Goal: Communication & Community: Answer question/provide support

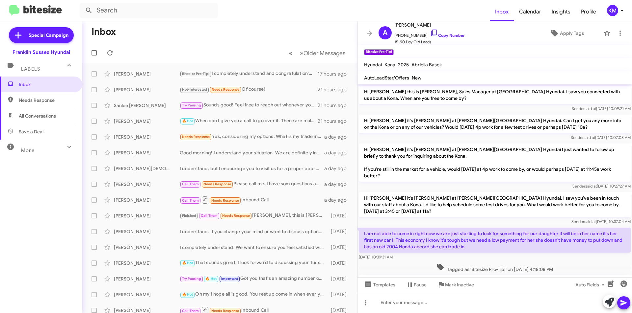
click at [167, 39] on mat-toolbar-row "Inbox" at bounding box center [219, 31] width 275 height 21
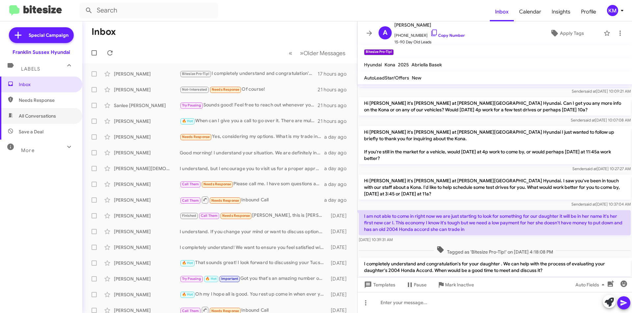
click at [40, 117] on span "All Conversations" at bounding box center [37, 116] width 37 height 7
type input "in:all-conversations"
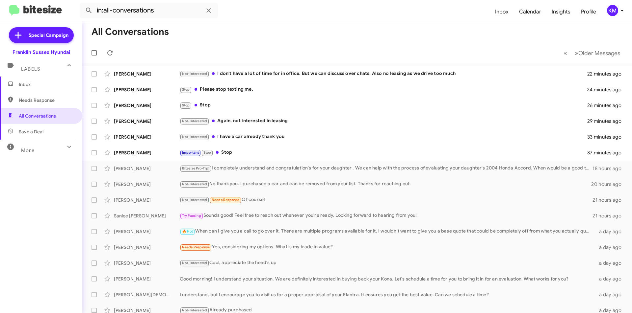
click at [242, 122] on div "Not-Interested Again, not interested in leasing" at bounding box center [383, 121] width 407 height 8
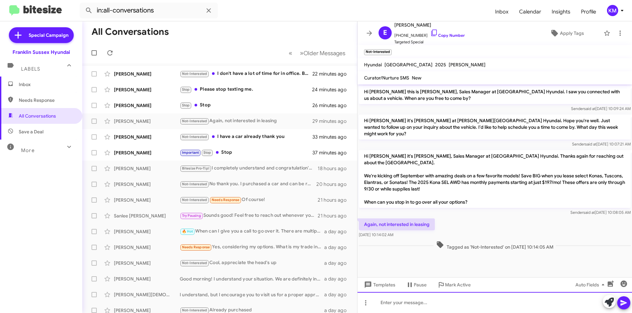
click at [386, 303] on div at bounding box center [494, 302] width 274 height 21
click at [627, 306] on icon at bounding box center [623, 303] width 8 height 8
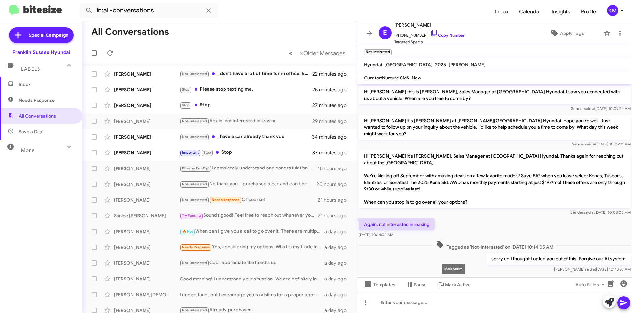
click at [449, 285] on span "Mark Active" at bounding box center [458, 285] width 26 height 12
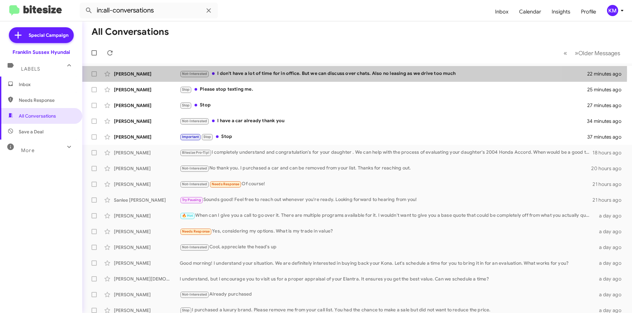
click at [260, 73] on div "Not-Interested I don't have a lot of time for in office. But we can discuss ove…" at bounding box center [383, 74] width 407 height 8
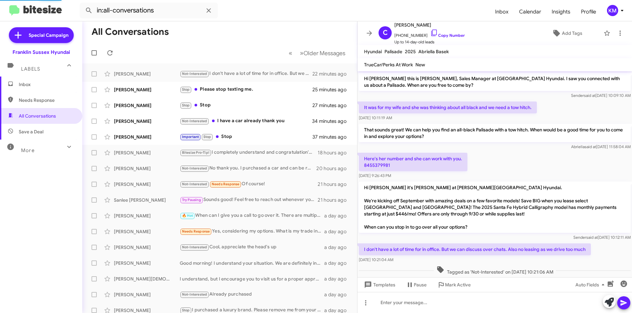
scroll to position [11, 0]
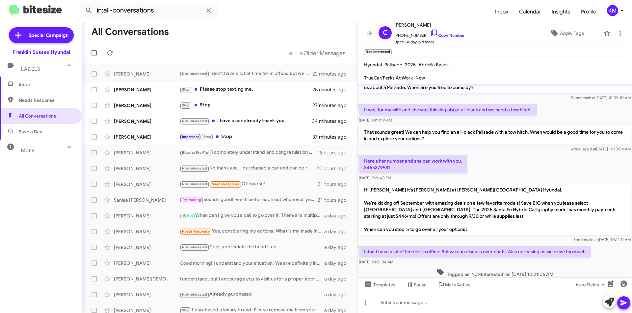
drag, startPoint x: 443, startPoint y: 25, endPoint x: 421, endPoint y: 23, distance: 21.8
click at [421, 23] on span "[PERSON_NAME]" at bounding box center [429, 25] width 70 height 8
copy span "Helmeset"
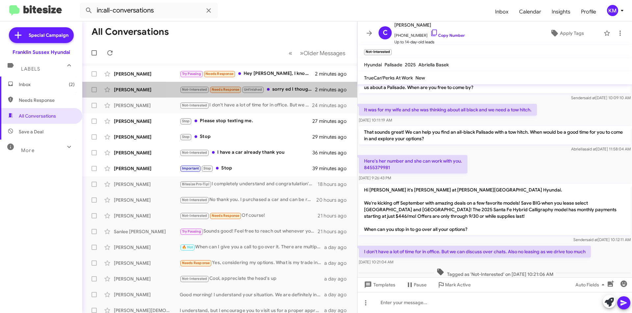
click at [277, 91] on div "Not-Interested Needs Response Unfinished sorry ed I thought I opted you out of …" at bounding box center [247, 90] width 135 height 8
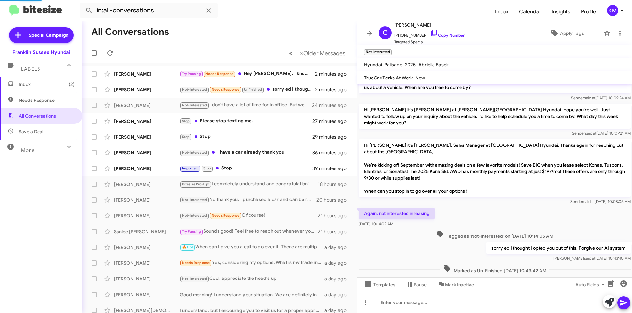
scroll to position [21, 0]
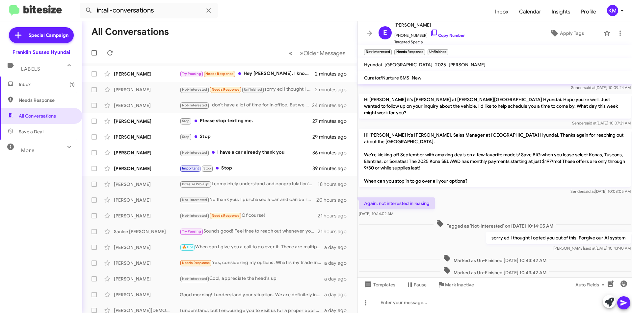
click at [443, 286] on icon at bounding box center [440, 286] width 5 height 6
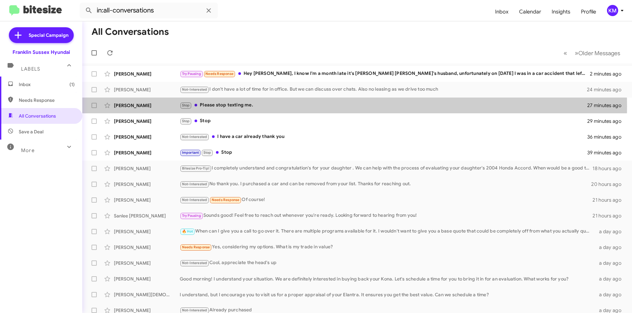
click at [259, 107] on div "Stop Please stop texting me." at bounding box center [383, 106] width 407 height 8
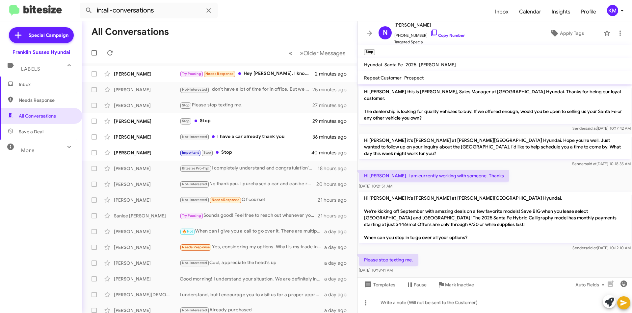
click at [257, 77] on div "Try Pausing Needs Response Hey [PERSON_NAME], I know I'm a month late it's [PER…" at bounding box center [247, 74] width 135 height 8
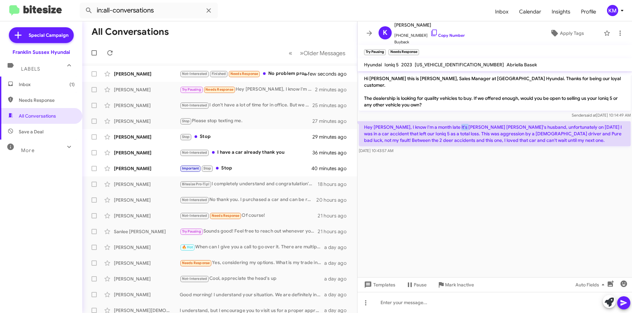
drag, startPoint x: 466, startPoint y: 121, endPoint x: 452, endPoint y: 121, distance: 13.5
click at [452, 121] on p "Hey [PERSON_NAME], I know I'm a month late it's [PERSON_NAME] [PERSON_NAME]'s h…" at bounding box center [495, 133] width 272 height 25
copy p "Havas"
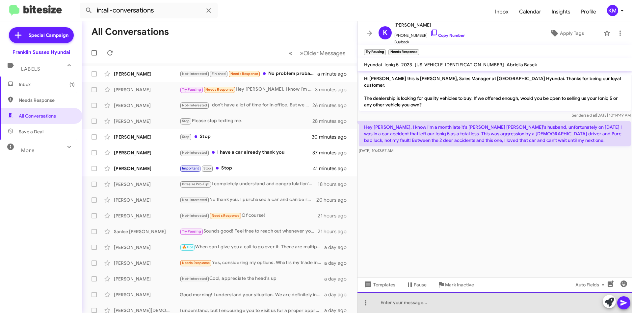
click at [381, 303] on div at bounding box center [494, 302] width 274 height 21
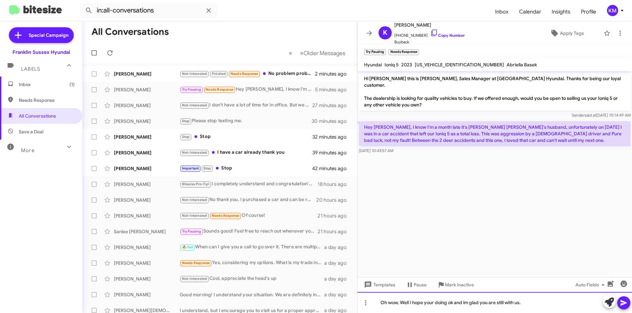
click at [536, 302] on div "Oh wow, Well I hope your doing ok and im glad you are still with us." at bounding box center [494, 302] width 274 height 21
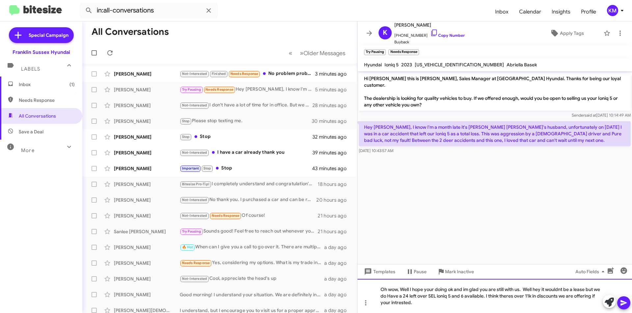
click at [555, 290] on div "Oh wow, Well I hope your doing ok and im glad you are still with us. Well hey i…" at bounding box center [494, 296] width 274 height 34
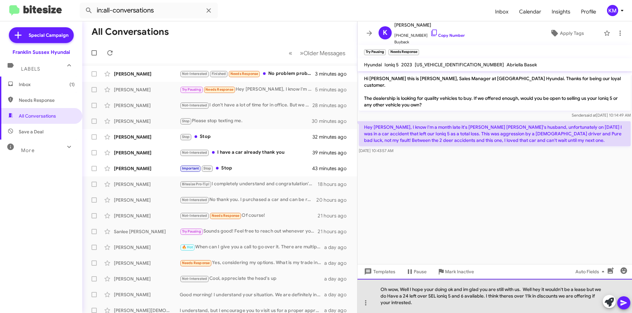
click at [453, 297] on div "Oh wow, Well I hope your doing ok and im glad you are still with us. Well hey i…" at bounding box center [494, 296] width 274 height 34
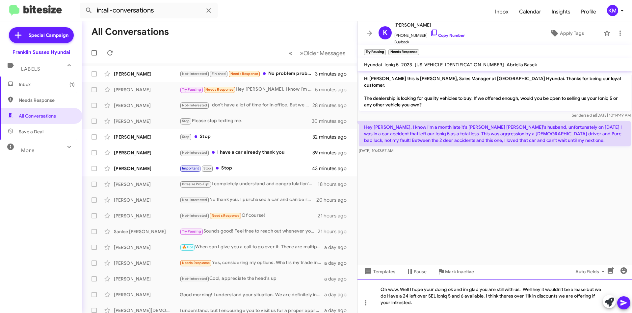
click at [450, 297] on div "Oh wow, Well I hope your doing ok and im glad you are still with us. Well hey i…" at bounding box center [494, 296] width 274 height 34
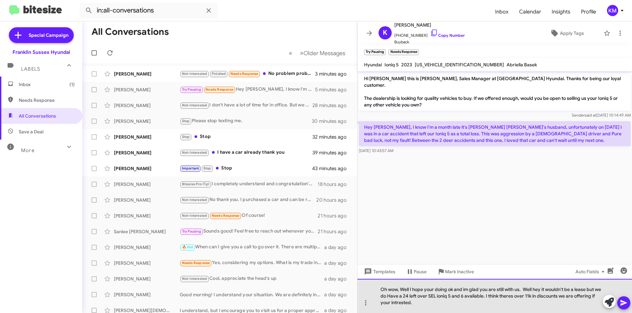
click at [406, 304] on div "Oh wow, Well I hope your doing ok and im glad you are still with us. Well hey i…" at bounding box center [494, 296] width 274 height 34
click at [482, 297] on div "Oh wow, Well I hope your doing ok and im glad you are still with us. Well hey i…" at bounding box center [494, 296] width 274 height 34
click at [513, 297] on div "Oh wow, Well I hope your doing ok and im glad you are still with us. Well hey i…" at bounding box center [494, 296] width 274 height 34
click at [467, 288] on div "Oh wow, Well I hope your doing ok and im glad you are still with us. Well hey i…" at bounding box center [494, 296] width 274 height 34
click at [466, 288] on div "Oh wow, Well I hope your doing ok and im glad you are still with us. Well hey i…" at bounding box center [494, 296] width 274 height 34
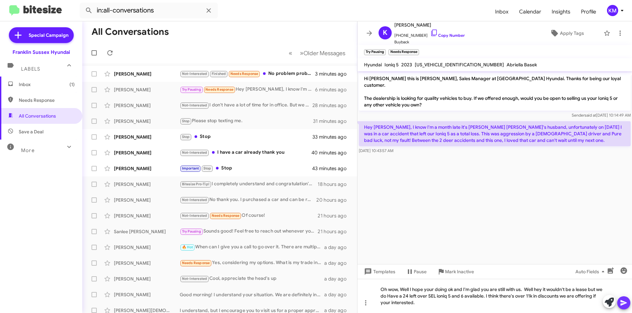
click at [622, 301] on icon at bounding box center [623, 303] width 8 height 8
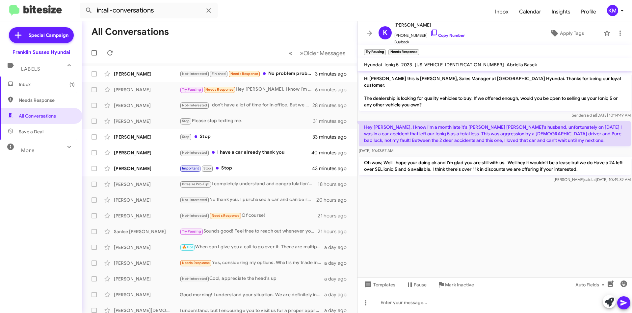
click at [297, 72] on div "Not-Interested Finished Needs Response No problem probably see you in near futu…" at bounding box center [247, 74] width 135 height 8
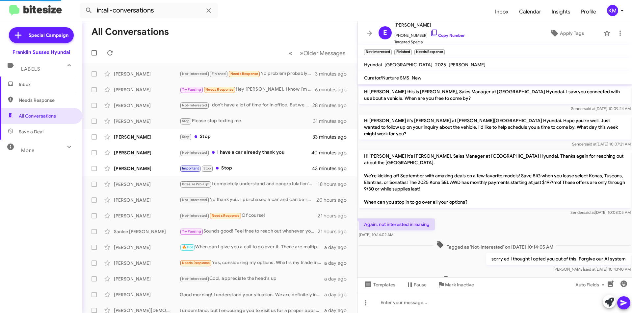
scroll to position [59, 0]
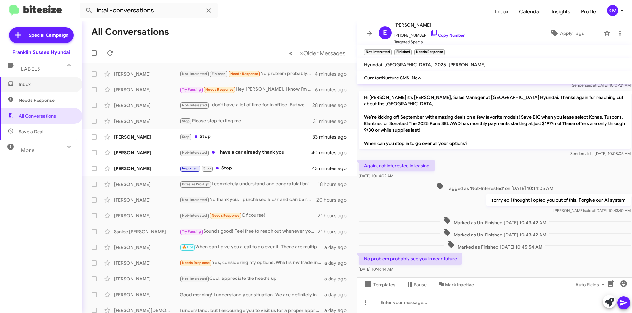
click at [43, 83] on span "Inbox" at bounding box center [47, 84] width 56 height 7
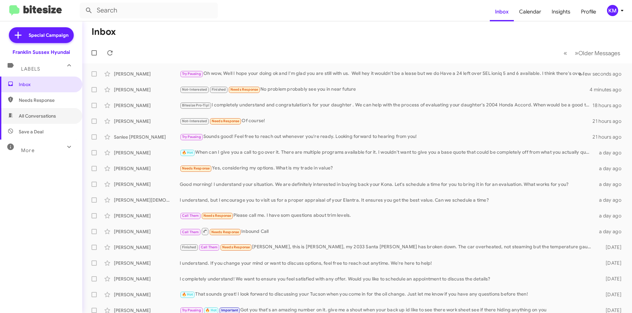
click at [28, 114] on span "All Conversations" at bounding box center [37, 116] width 37 height 7
type input "in:all-conversations"
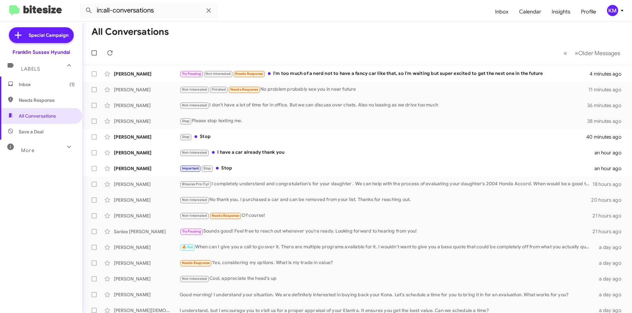
click at [285, 75] on div "Try Pausing Not-Interested Needs Response I'm too much of a nerd not to have a …" at bounding box center [385, 74] width 410 height 8
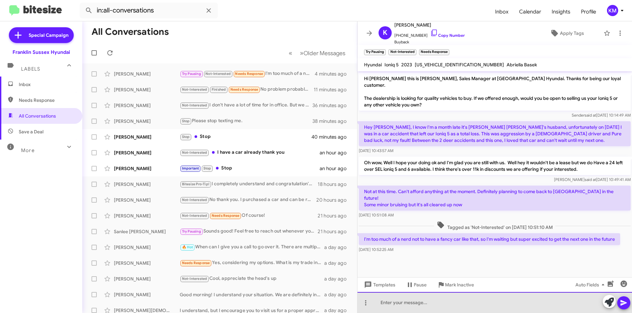
click at [419, 303] on div at bounding box center [494, 302] width 274 height 21
drag, startPoint x: 533, startPoint y: 304, endPoint x: 537, endPoint y: 303, distance: 4.2
click at [537, 303] on div "When ever you are ready we are here for you. Heal up glad you are ok" at bounding box center [494, 302] width 274 height 21
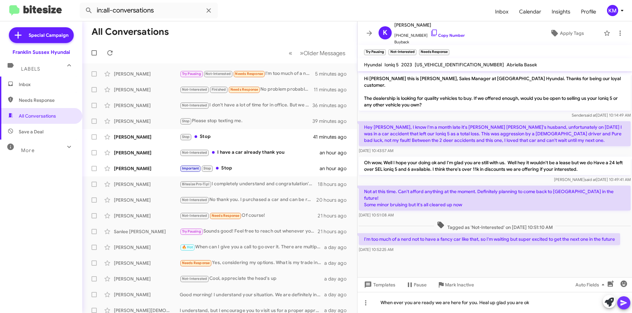
click at [618, 304] on button at bounding box center [623, 303] width 13 height 13
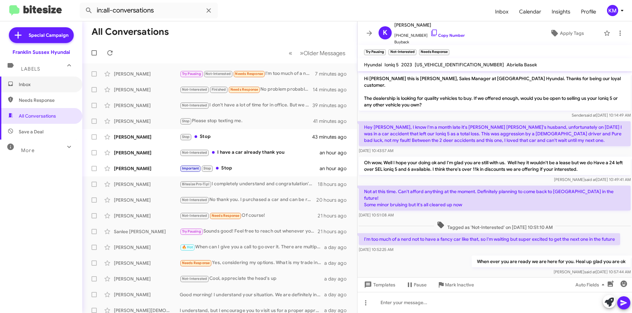
click at [38, 83] on span "Inbox" at bounding box center [47, 84] width 56 height 7
